Goal: Feedback & Contribution: Leave review/rating

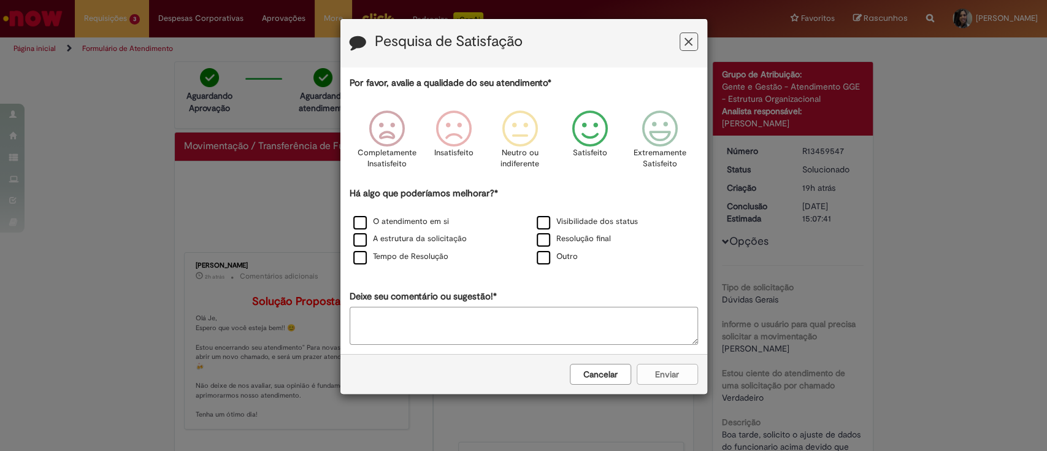
click at [584, 124] on icon "Feedback" at bounding box center [590, 128] width 46 height 37
click at [363, 222] on label "O atendimento em si" at bounding box center [401, 222] width 96 height 12
click at [665, 377] on button "Enviar" at bounding box center [667, 374] width 61 height 21
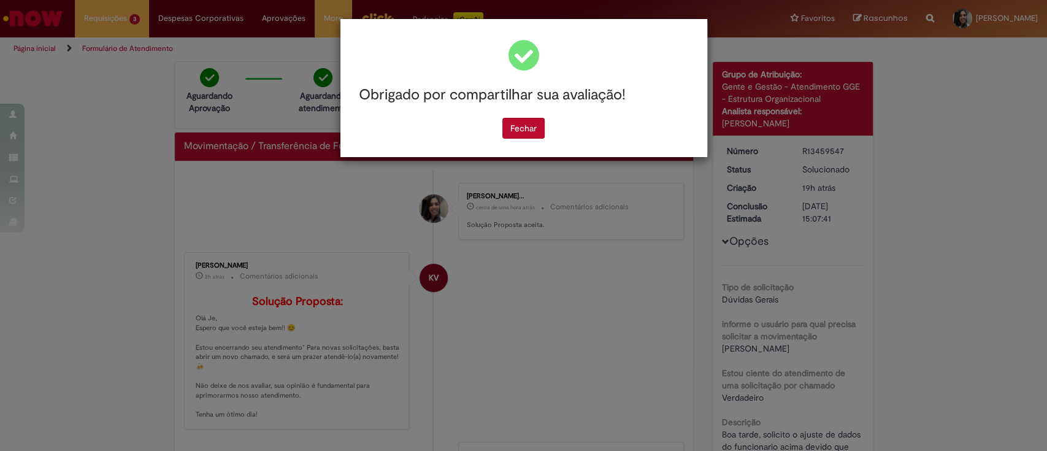
click at [102, 10] on div "Obrigado por compartilhar sua avaliação! [GEOGRAPHIC_DATA]" at bounding box center [523, 225] width 1047 height 451
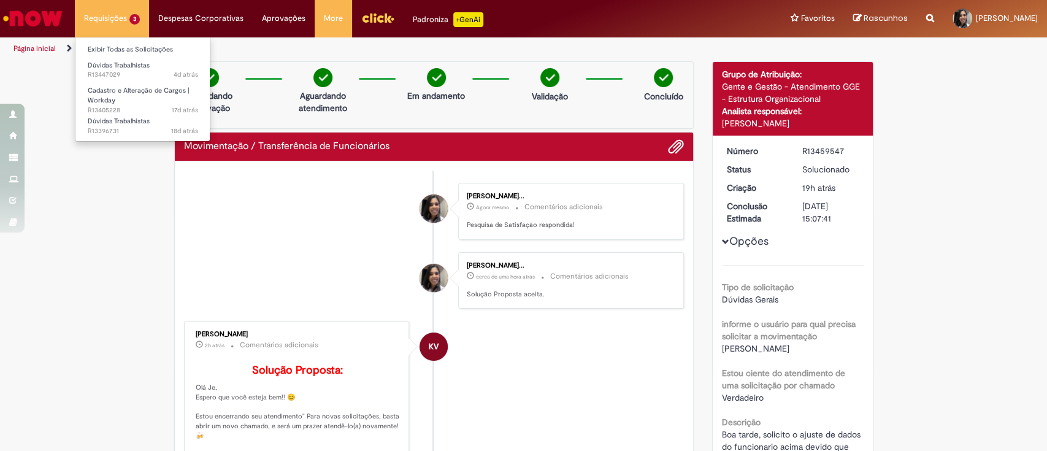
click at [89, 7] on li "Requisições 3 Exibir Todas as Solicitações Dúvidas Trabalhistas 4d atrás 4 dias…" at bounding box center [112, 18] width 74 height 37
click at [108, 43] on link "Exibir Todas as Solicitações" at bounding box center [142, 49] width 135 height 13
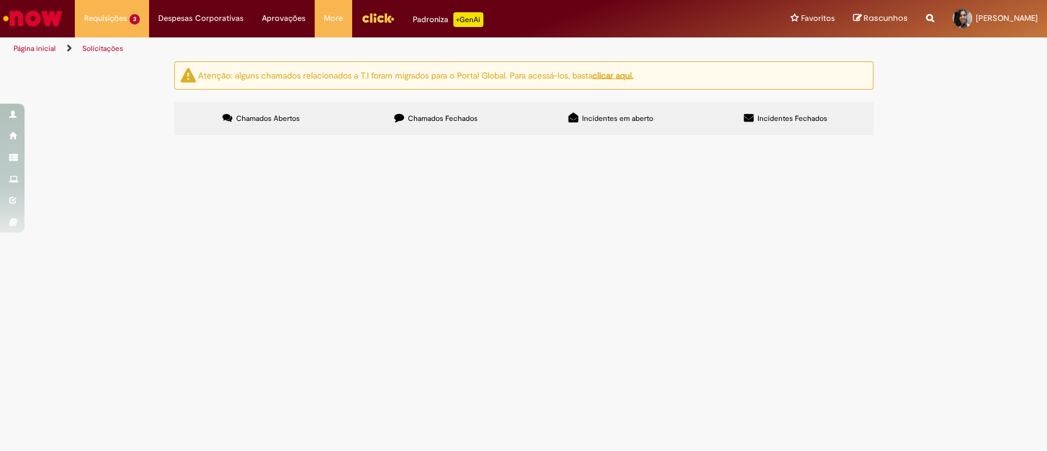
click at [0, 0] on span "Boa tarde, Solicito o OK para realizar a movimentação do funcionario acima de a…" at bounding box center [0, 0] width 0 height 0
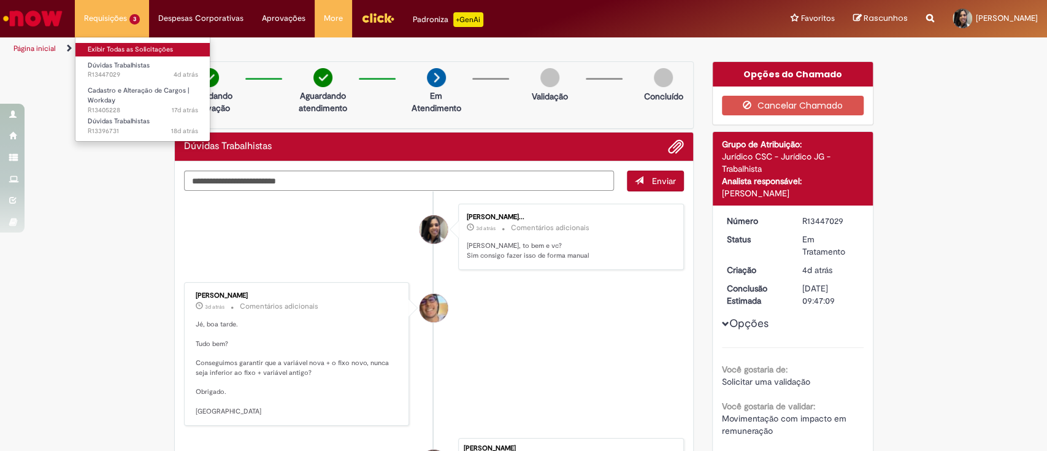
click at [113, 45] on link "Exibir Todas as Solicitações" at bounding box center [142, 49] width 135 height 13
